Goal: Information Seeking & Learning: Learn about a topic

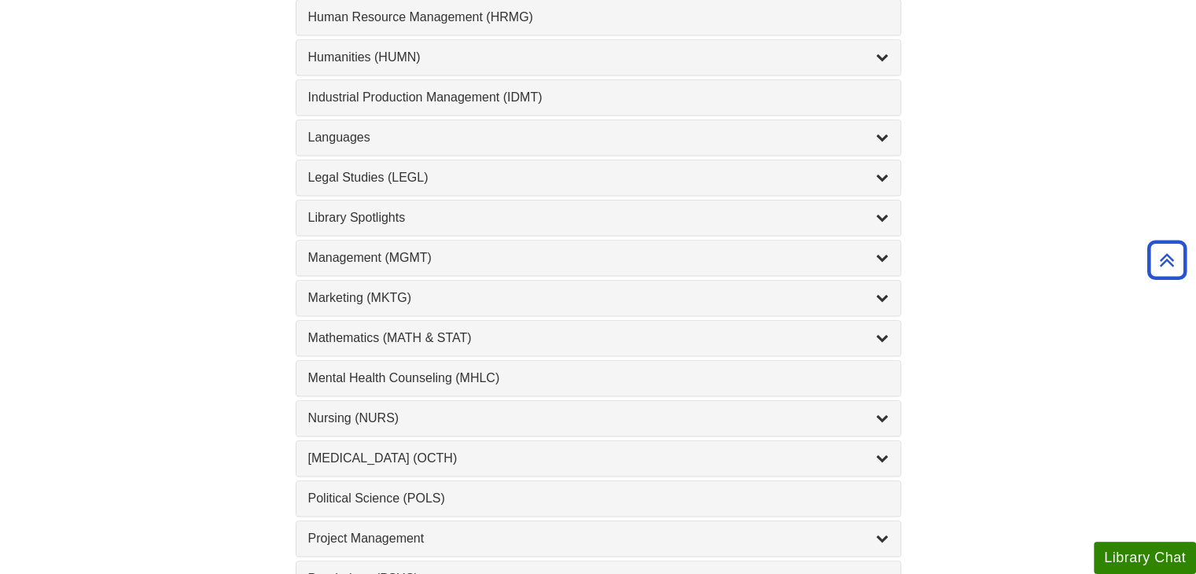
scroll to position [1244, 0]
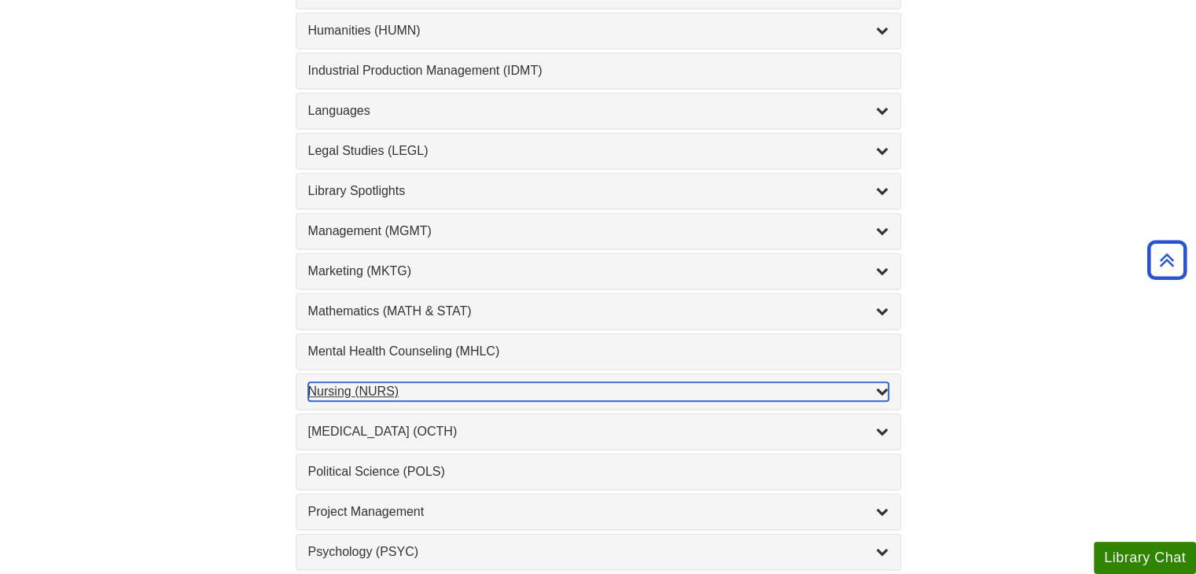
click at [876, 384] on icon "List of Subjects" at bounding box center [882, 390] width 13 height 13
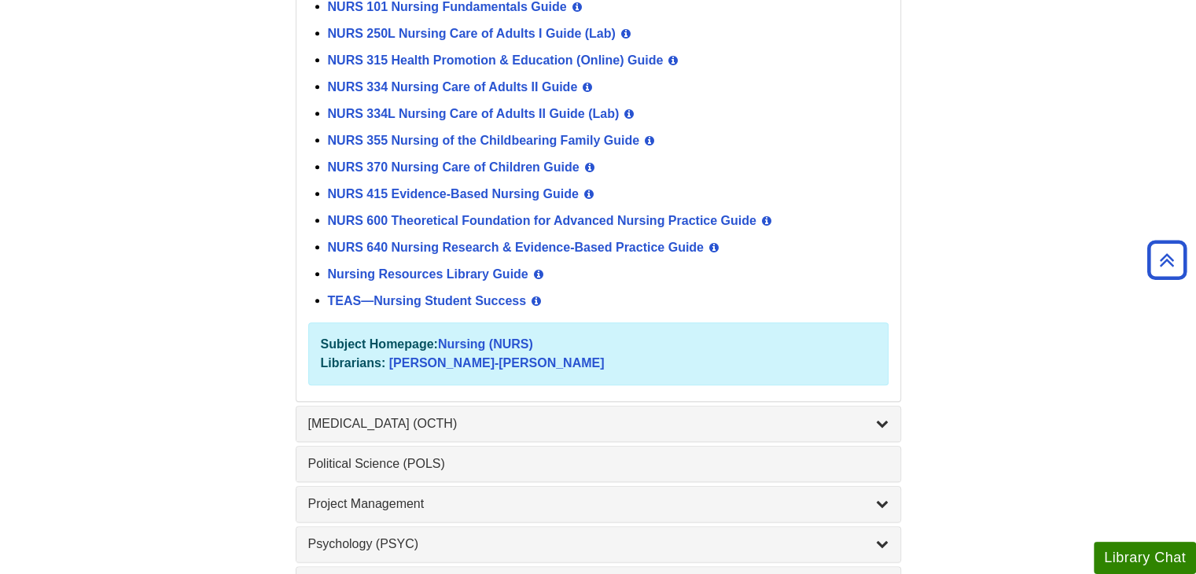
scroll to position [1732, 0]
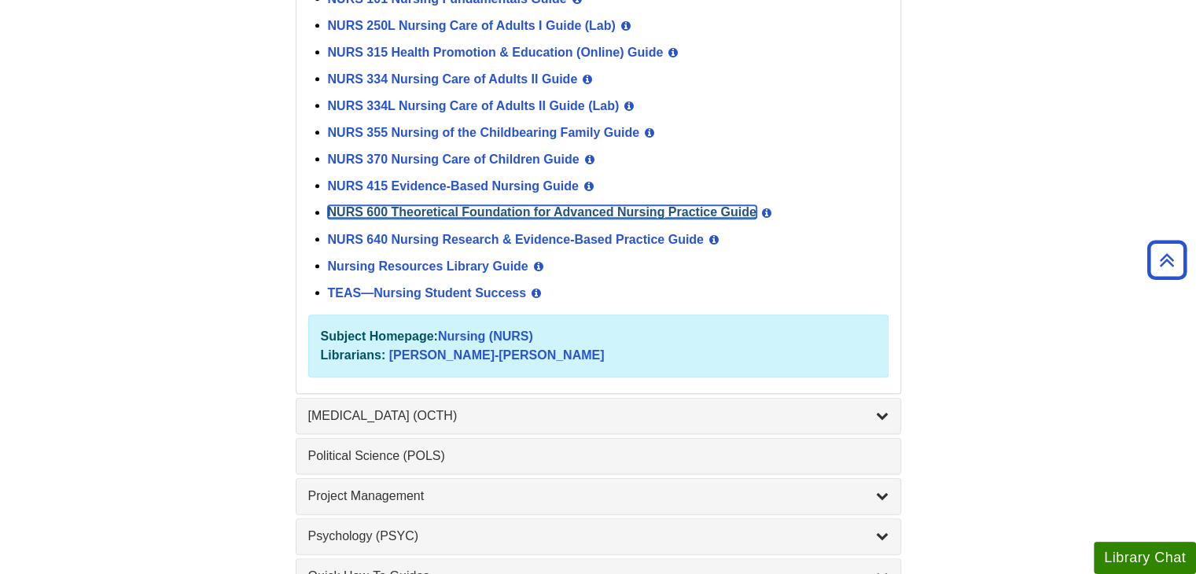
click at [711, 206] on link "NURS 600 Theoretical Foundation for Advanced Nursing Practice Guide" at bounding box center [542, 211] width 428 height 13
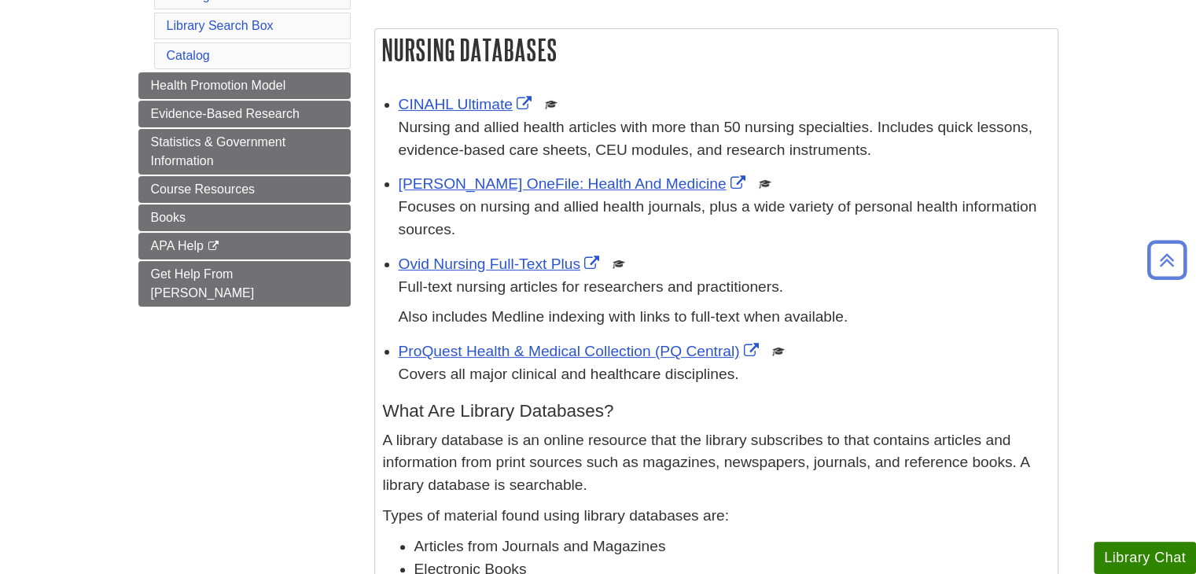
scroll to position [295, 0]
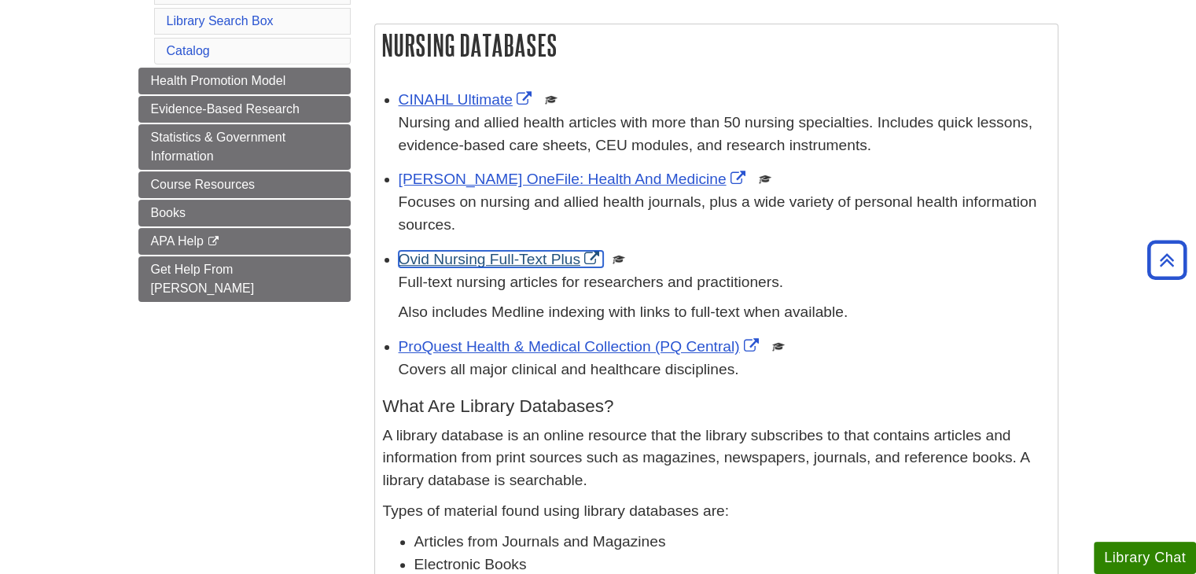
click at [494, 255] on link "Ovid Nursing Full-Text Plus" at bounding box center [501, 259] width 204 height 17
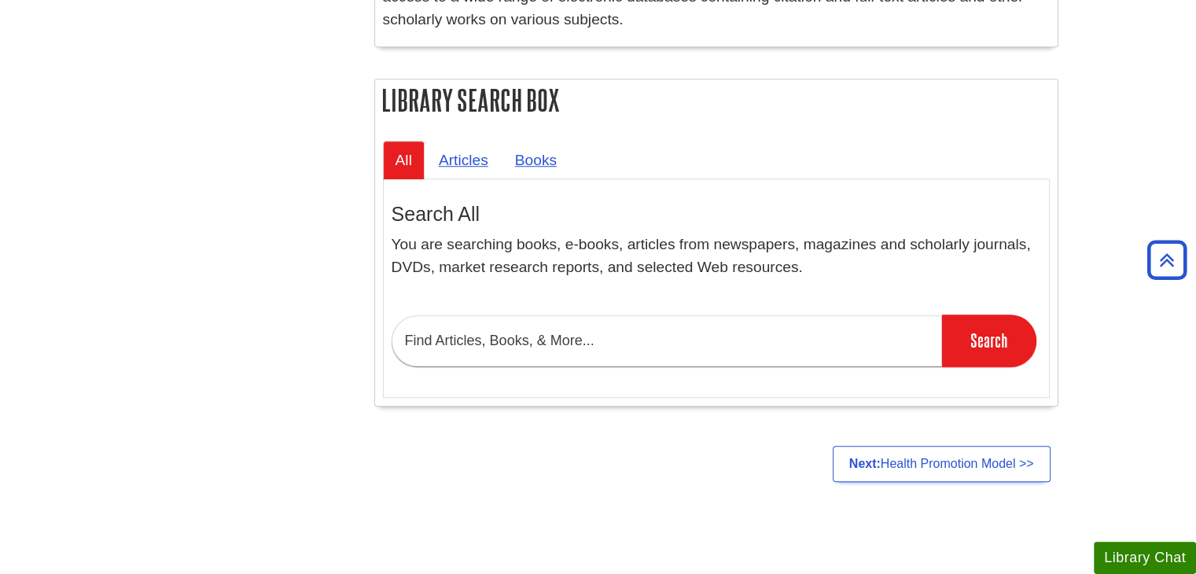
scroll to position [1216, 0]
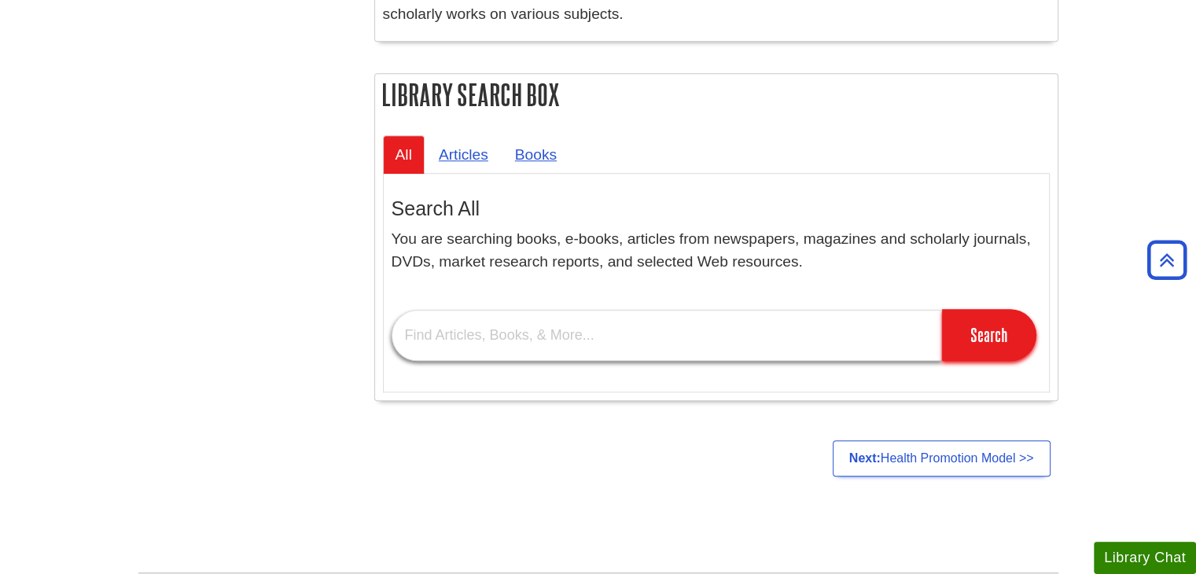
click at [733, 343] on input "text" at bounding box center [666, 335] width 550 height 51
type input "faye abdellah"
click at [942, 309] on input "Search" at bounding box center [989, 335] width 94 height 52
